Goal: Task Accomplishment & Management: Use online tool/utility

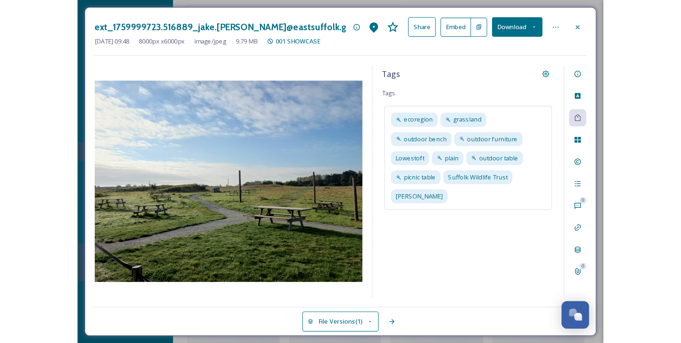
scroll to position [3312, 0]
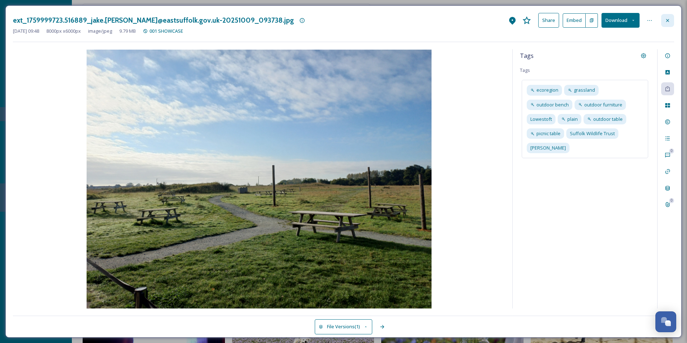
click at [666, 27] on div at bounding box center [667, 20] width 13 height 13
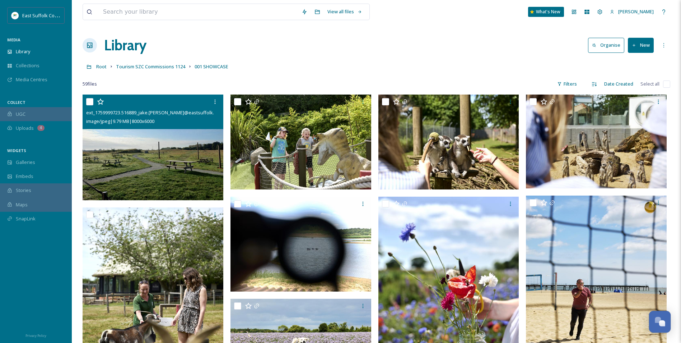
click at [659, 328] on button "Open Chat" at bounding box center [660, 322] width 22 height 22
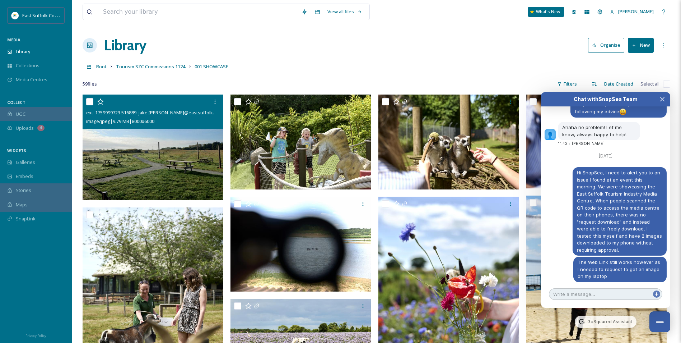
scroll to position [3319, 0]
click at [590, 288] on div "Chat with SnapSea Team GoSquared Assistant [DATE] If you have a smart TV or any…" at bounding box center [605, 199] width 129 height 215
click at [589, 297] on textarea at bounding box center [605, 293] width 113 height 11
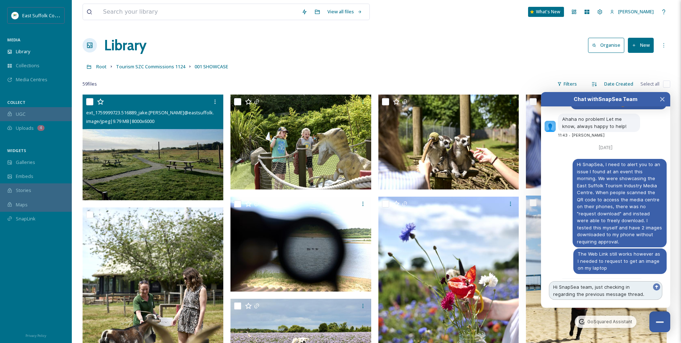
scroll to position [3334, 0]
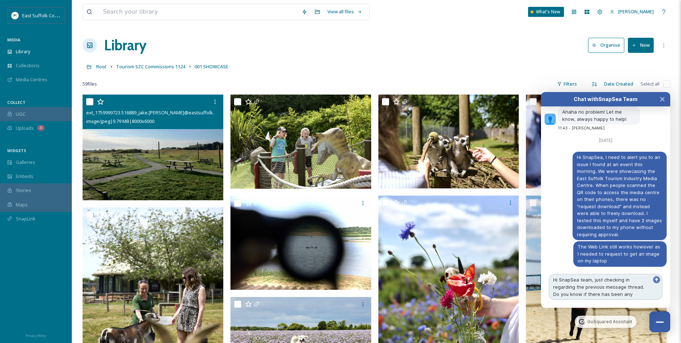
type textarea "Hi SnapSea team, just checking in regarding the previous message thread. Do you…"
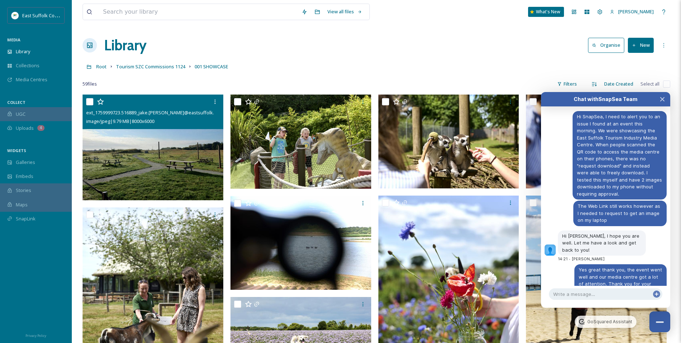
drag, startPoint x: 304, startPoint y: 45, endPoint x: 305, endPoint y: 48, distance: 3.7
click at [305, 45] on div "Library Organise New" at bounding box center [377, 45] width 588 height 22
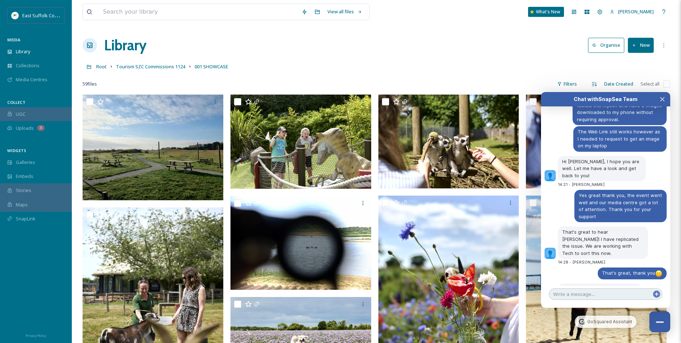
click at [587, 297] on textarea at bounding box center [605, 293] width 113 height 11
drag, startPoint x: 561, startPoint y: 237, endPoint x: 642, endPoint y: 255, distance: 83.5
drag, startPoint x: 642, startPoint y: 255, endPoint x: 634, endPoint y: 274, distance: 19.9
click at [634, 274] on div "[DATE] If you have a smart TV or any screen available for casting you may certa…" at bounding box center [605, 195] width 129 height 179
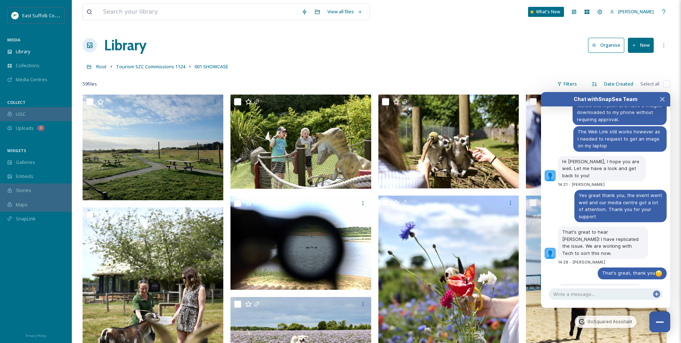
click at [472, 79] on div "59 file s Filters Date Created Select all" at bounding box center [377, 84] width 588 height 14
click at [620, 292] on textarea at bounding box center [605, 293] width 113 height 11
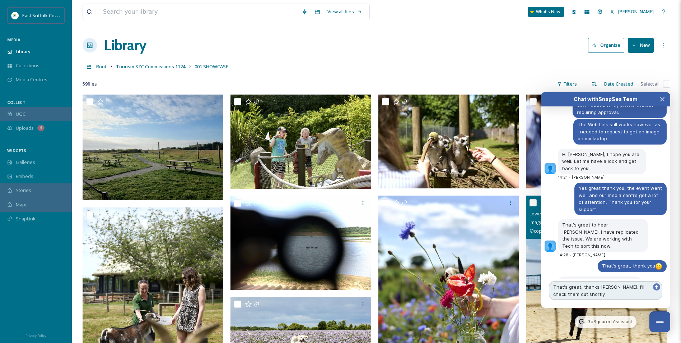
type textarea "That's great, thanks [PERSON_NAME]. I'll check them out shortly!"
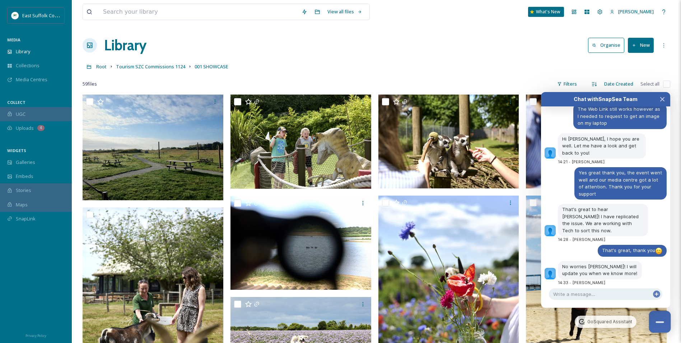
click at [658, 322] on div "Close Chat" at bounding box center [660, 321] width 8 height 1
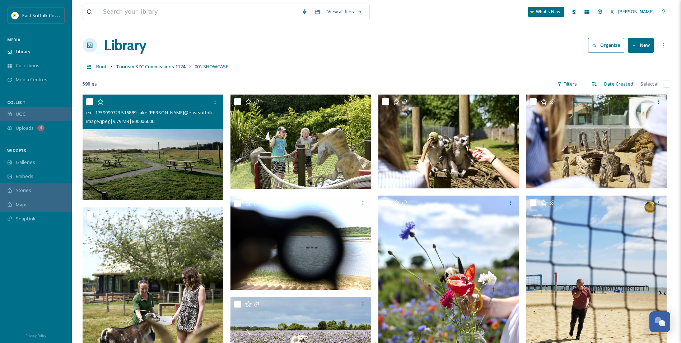
click at [184, 155] on img at bounding box center [153, 147] width 141 height 106
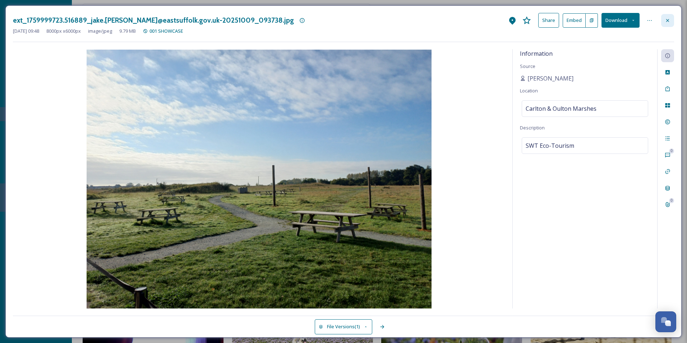
click at [674, 19] on div "ext_1759999723.516889_jake.[PERSON_NAME]@eastsuffolk.gov.uk-20251009_093738.jpg…" at bounding box center [343, 171] width 676 height 332
click at [671, 18] on div at bounding box center [667, 20] width 13 height 13
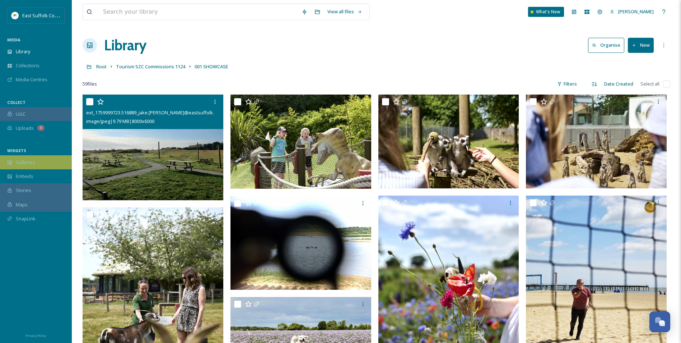
click at [42, 164] on div "Galleries" at bounding box center [36, 162] width 72 height 14
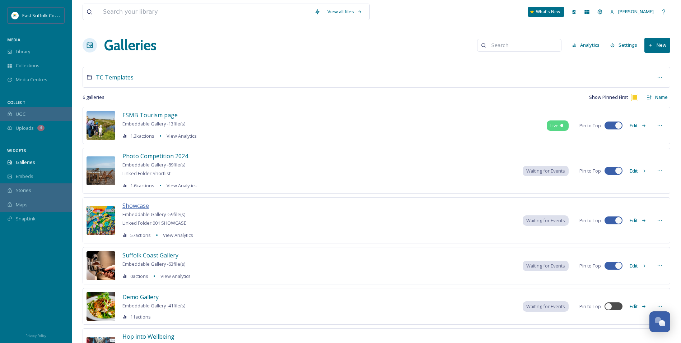
click at [135, 205] on span "Showcase" at bounding box center [135, 205] width 27 height 8
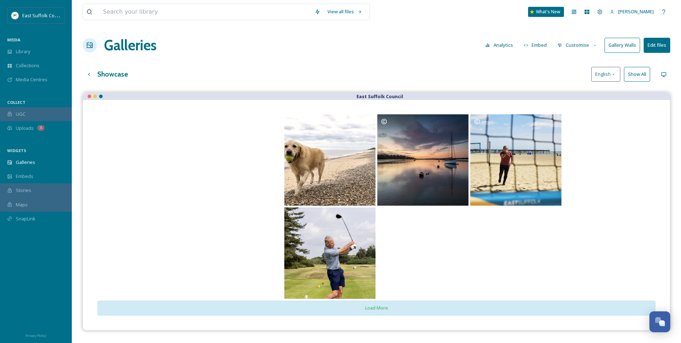
click at [629, 45] on button "Gallery Walls" at bounding box center [623, 45] width 36 height 15
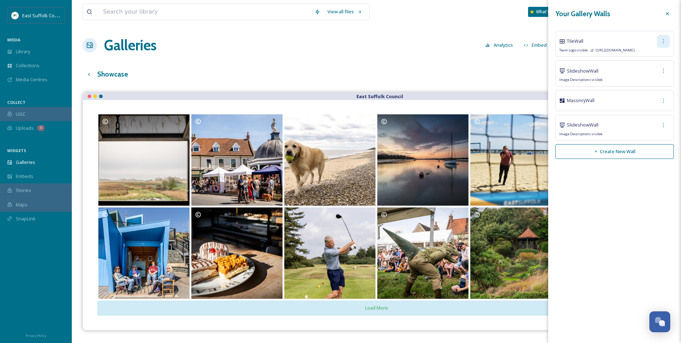
click at [664, 43] on icon at bounding box center [663, 41] width 1 height 4
click at [649, 59] on span "Edit Wall" at bounding box center [651, 57] width 18 height 7
checkbox input "true"
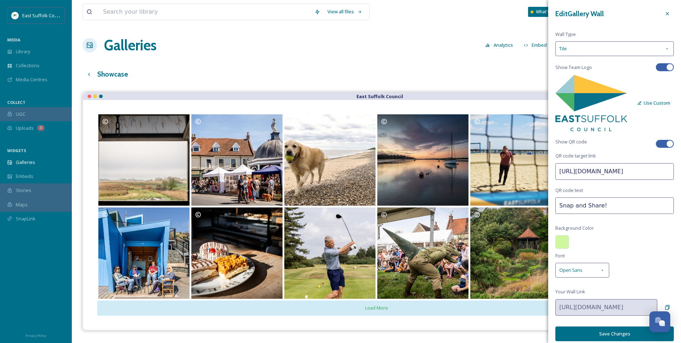
click at [568, 238] on div at bounding box center [563, 242] width 14 height 14
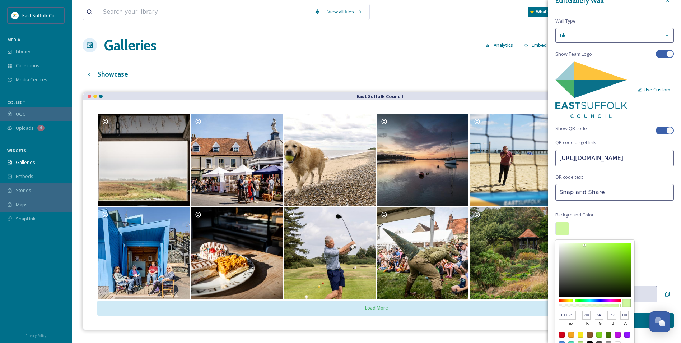
scroll to position [21, 0]
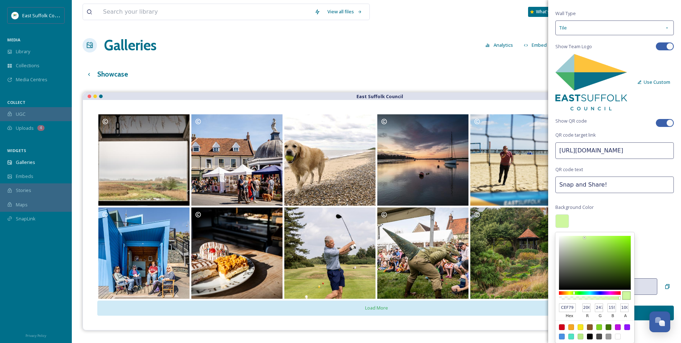
drag, startPoint x: 573, startPoint y: 308, endPoint x: 554, endPoint y: 311, distance: 19.3
click at [550, 310] on div "Edit Gallery Wall Wall Type Tile Show Team Logo Use Custom Show QR code QR code…" at bounding box center [614, 153] width 133 height 348
type input "4ab"
type input "68"
type input "170"
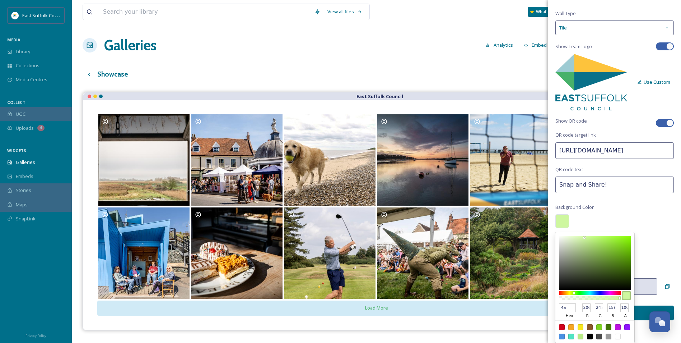
type input "187"
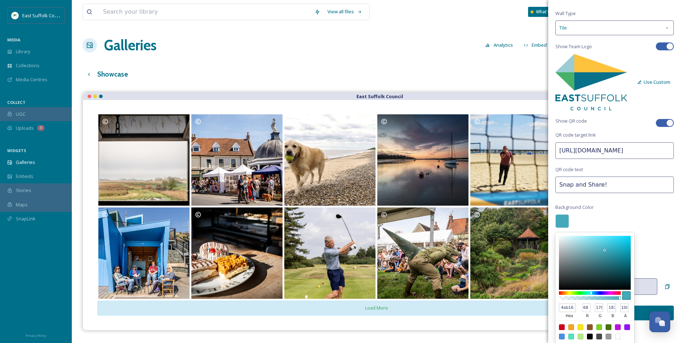
type input "4ab169"
type input "74"
type input "177"
type input "105"
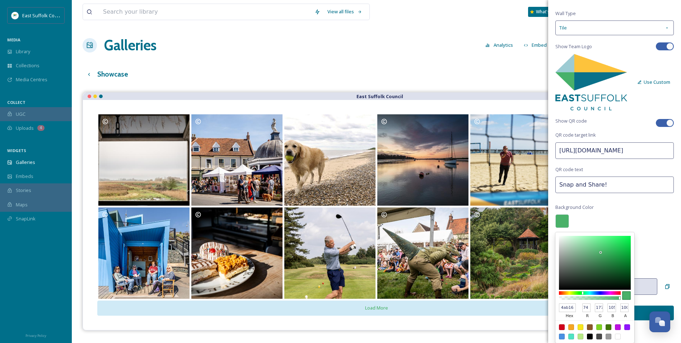
type input "4CB46B"
type input "76"
type input "180"
type input "107"
type input "4CB66C"
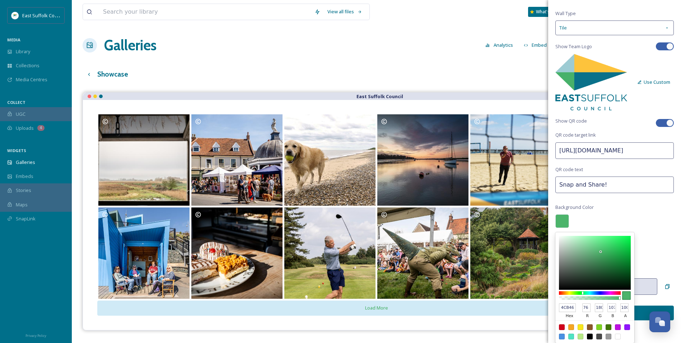
type input "182"
type input "108"
type input "4DB86D"
type input "77"
type input "184"
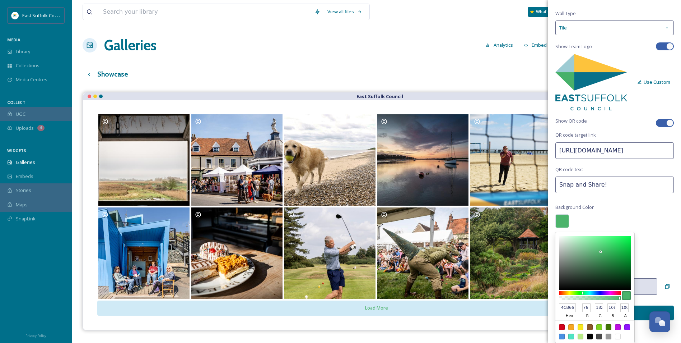
type input "109"
type input "4FB96F"
type input "79"
type input "185"
type input "111"
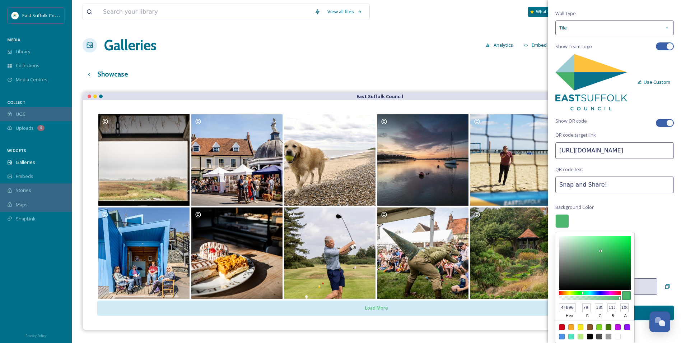
type input "50BB70"
type input "80"
type input "187"
type input "112"
type input "50BD71"
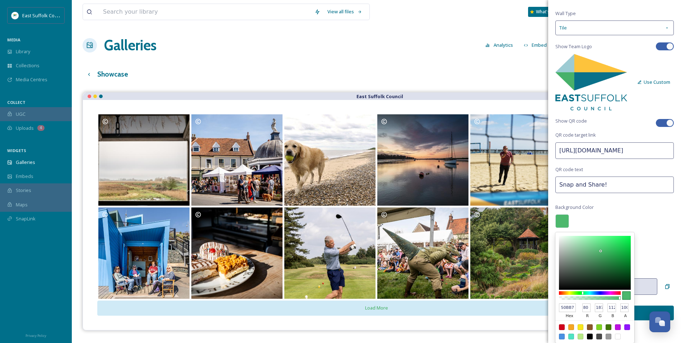
type input "189"
type input "113"
type input "51BE72"
type input "81"
type input "190"
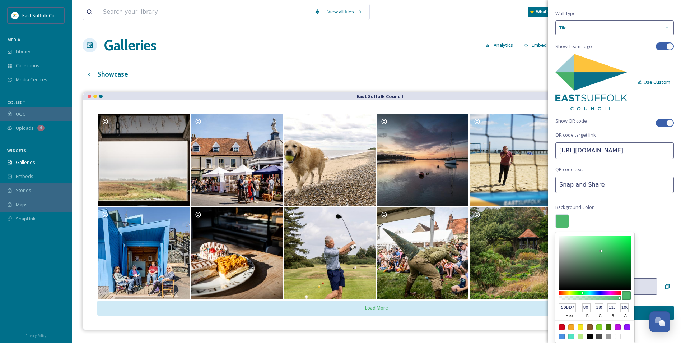
type input "114"
type input "52C073"
type input "82"
type input "192"
type input "115"
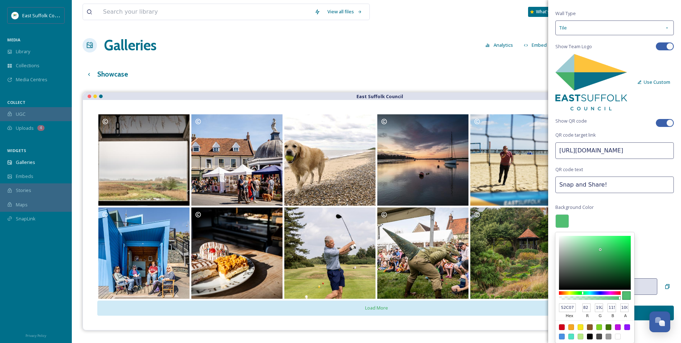
type input "52C274"
type input "194"
type input "116"
type input "55C777"
type input "85"
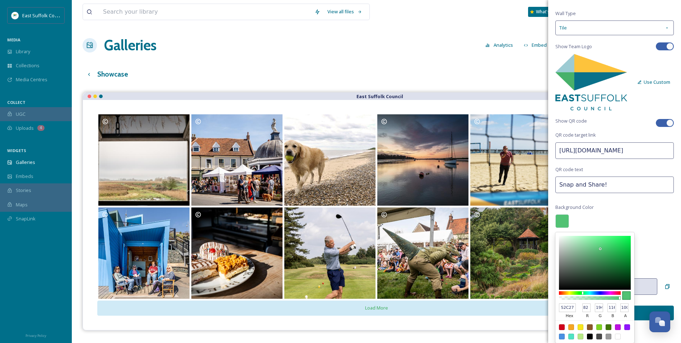
type input "199"
type input "119"
type input "55C978"
type input "201"
type input "120"
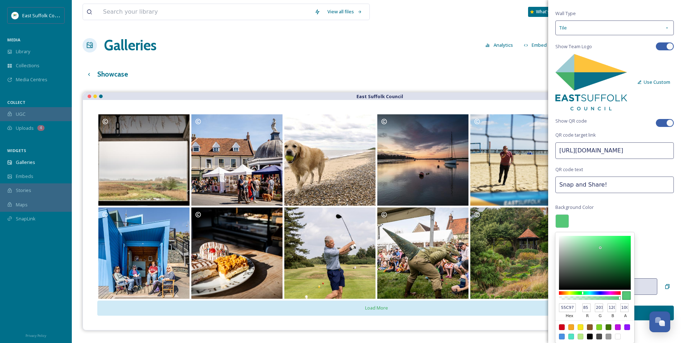
type input "56CA79"
type input "86"
type input "202"
type input "121"
type input "57CC7A"
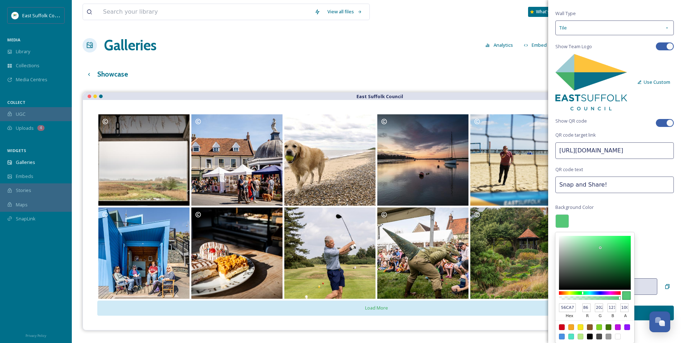
type input "87"
type input "204"
type input "122"
type input "57CE7B"
type input "206"
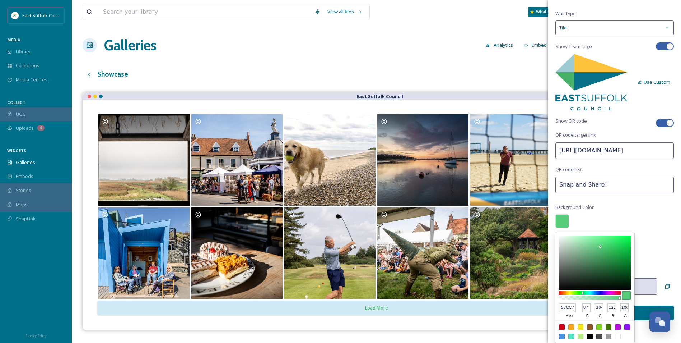
type input "123"
type input "58CF7C"
type input "88"
type input "207"
type input "124"
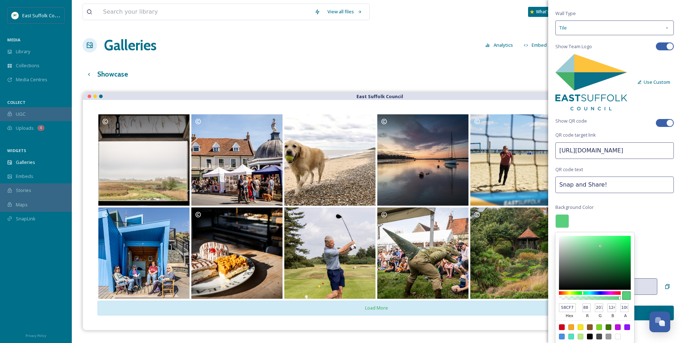
type input "59D17D"
type input "89"
type input "209"
type input "125"
type input "5AD37E"
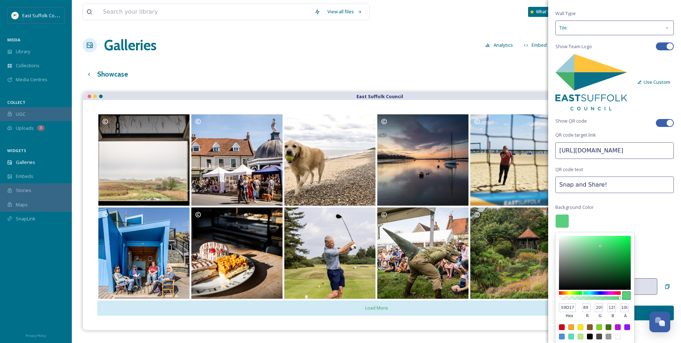
type input "90"
type input "211"
type input "126"
drag, startPoint x: 601, startPoint y: 251, endPoint x: 601, endPoint y: 245, distance: 6.5
click at [601, 245] on div at bounding box center [600, 244] width 1 height 1
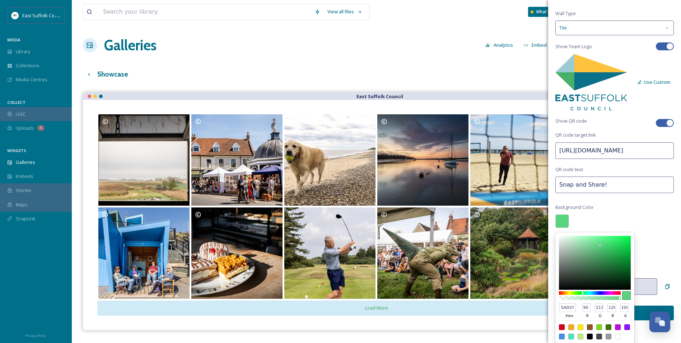
scroll to position [5, 0]
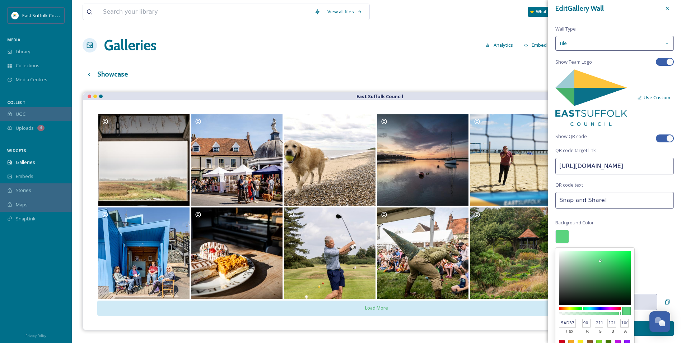
click at [658, 229] on div "Edit Gallery Wall Wall Type Tile Show Team Logo Use Custom Show QR code QR code…" at bounding box center [614, 169] width 133 height 348
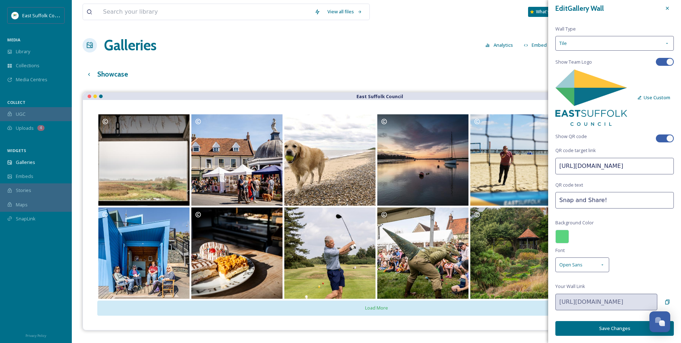
drag, startPoint x: 580, startPoint y: 248, endPoint x: 601, endPoint y: 281, distance: 39.0
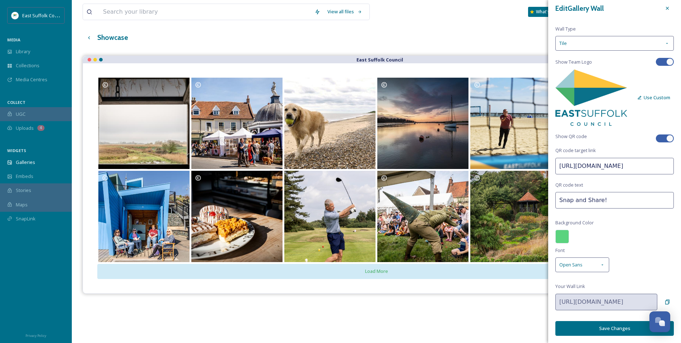
scroll to position [0, 0]
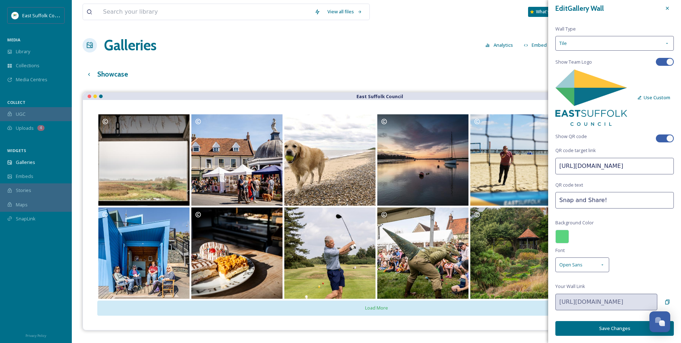
click at [644, 94] on button "Use Custom" at bounding box center [654, 98] width 40 height 14
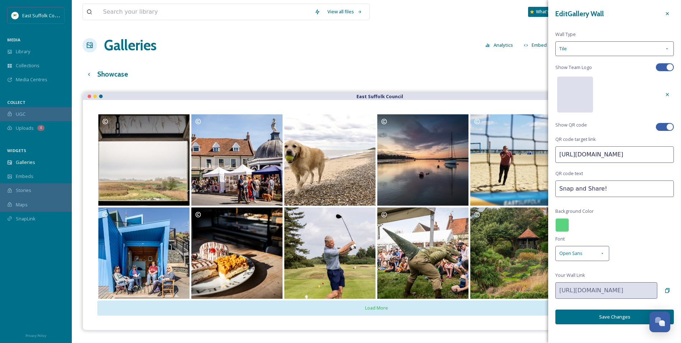
click at [581, 90] on div at bounding box center [575, 94] width 36 height 36
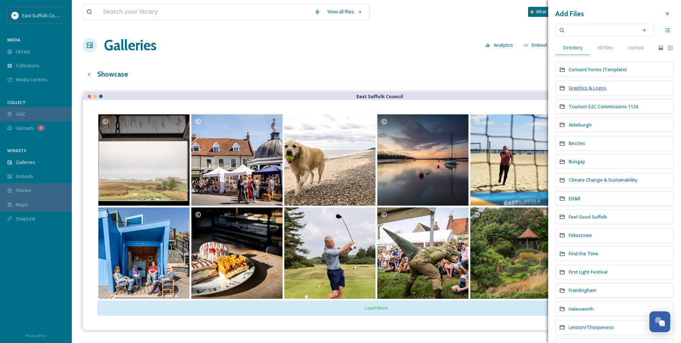
click at [587, 88] on span "Graphics & Logos" at bounding box center [588, 87] width 38 height 6
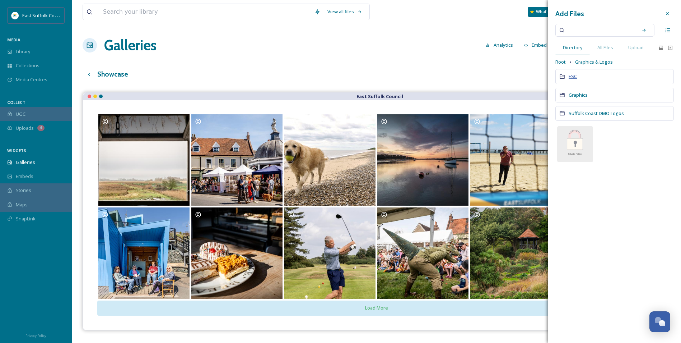
click at [570, 75] on span "ESC" at bounding box center [573, 76] width 8 height 6
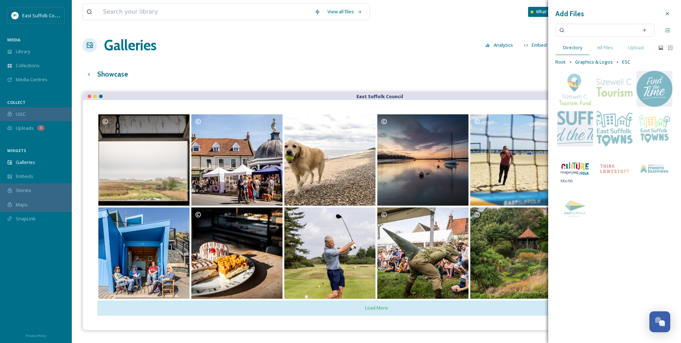
click at [570, 157] on img at bounding box center [575, 168] width 36 height 36
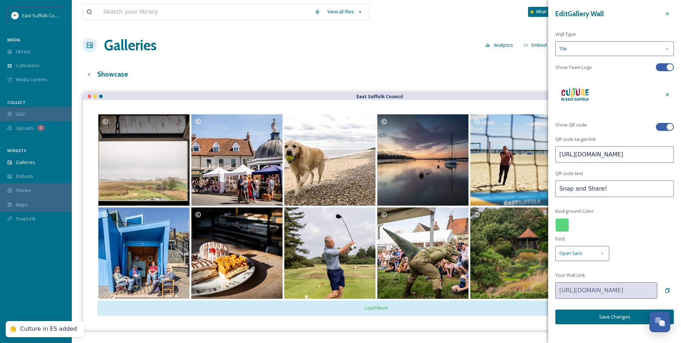
click at [579, 98] on img at bounding box center [575, 94] width 36 height 36
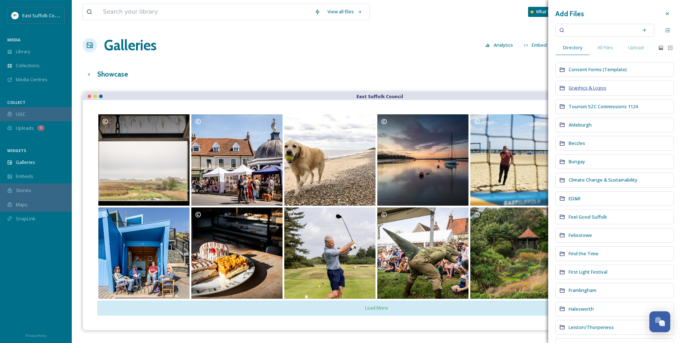
click at [581, 87] on span "Graphics & Logos" at bounding box center [588, 87] width 38 height 6
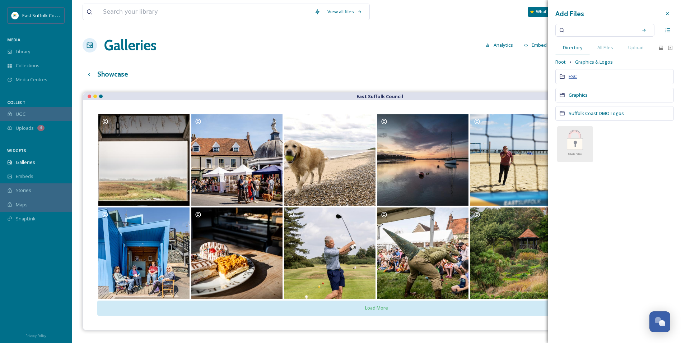
click at [574, 75] on span "ESC" at bounding box center [573, 76] width 8 height 6
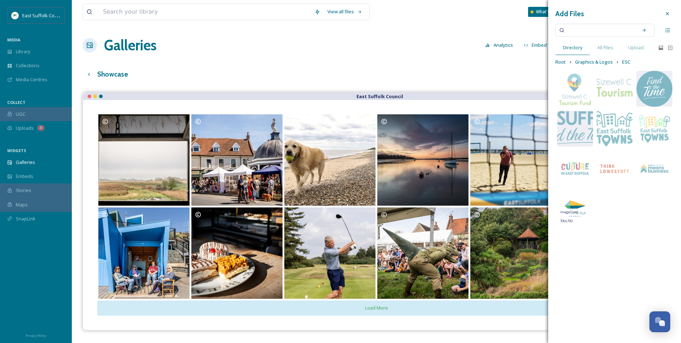
click at [567, 196] on img at bounding box center [575, 208] width 36 height 36
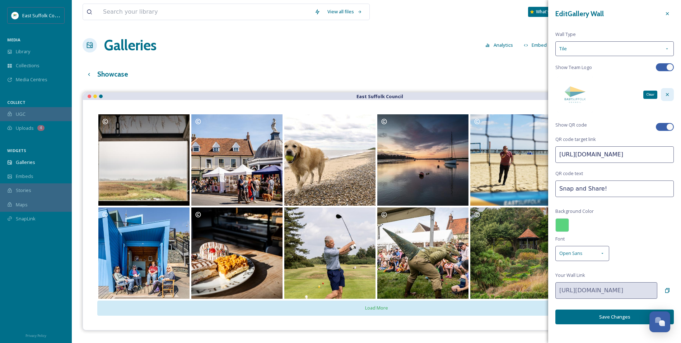
click at [665, 97] on icon at bounding box center [668, 95] width 6 height 6
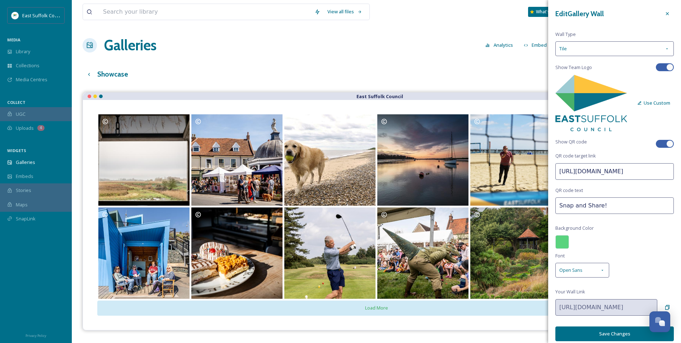
click at [602, 336] on button "Save Changes" at bounding box center [615, 333] width 119 height 15
click at [297, 53] on div "Galleries Analytics Embed Customise Gallery Walls Edit files" at bounding box center [377, 45] width 588 height 22
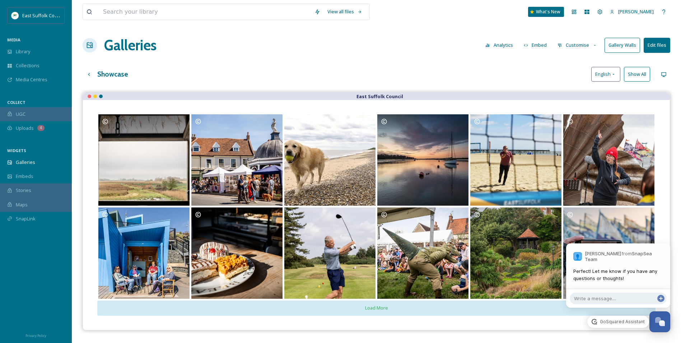
scroll to position [3498, 0]
